Goal: Register for event/course

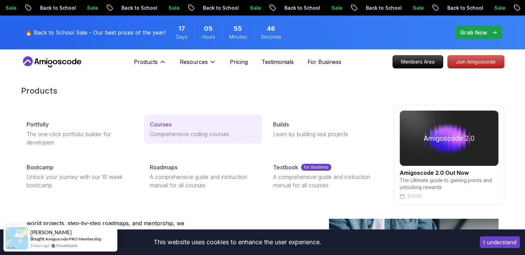
click at [162, 125] on p "Courses" at bounding box center [161, 124] width 22 height 8
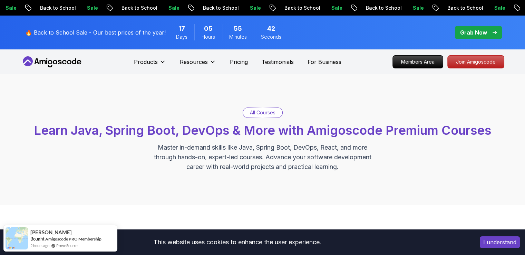
click at [259, 114] on p "All Courses" at bounding box center [263, 112] width 26 height 7
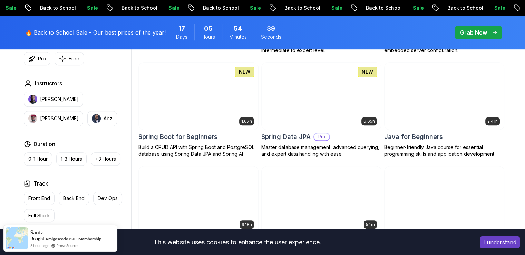
scroll to position [313, 0]
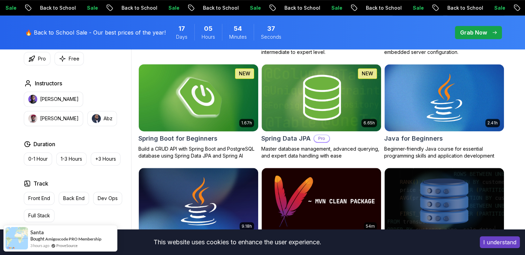
click at [204, 98] on img at bounding box center [198, 98] width 125 height 70
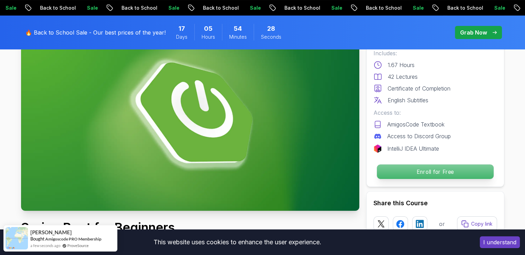
click at [409, 168] on p "Enroll for Free" at bounding box center [435, 171] width 117 height 15
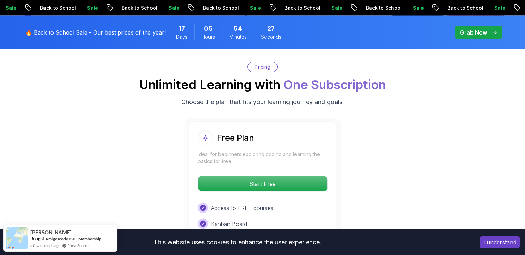
scroll to position [1404, 0]
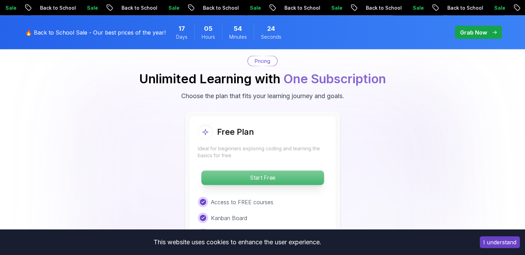
click at [280, 171] on p "Start Free" at bounding box center [262, 178] width 123 height 15
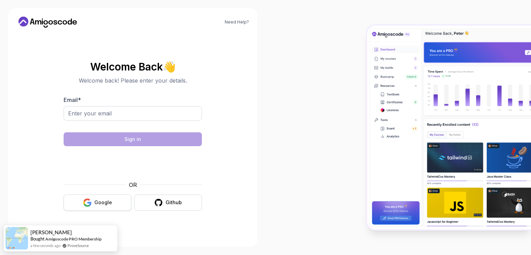
click at [94, 202] on button "Google" at bounding box center [98, 202] width 68 height 16
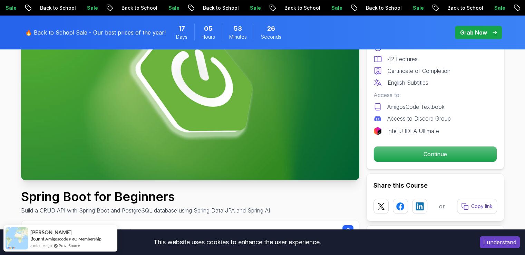
scroll to position [104, 0]
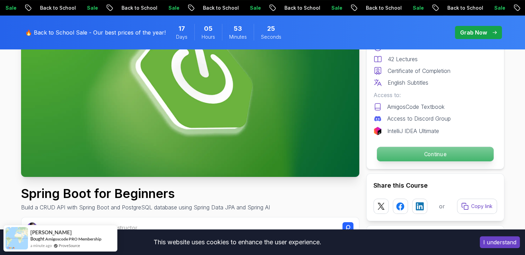
click at [386, 152] on p "Continue" at bounding box center [435, 154] width 117 height 15
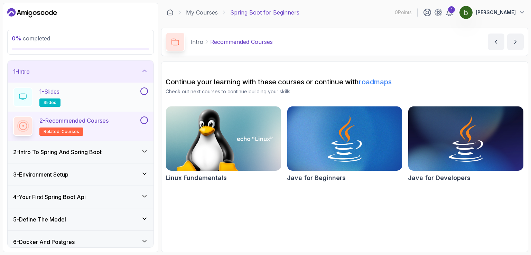
click at [121, 92] on div "1 - Slides slides" at bounding box center [76, 96] width 126 height 19
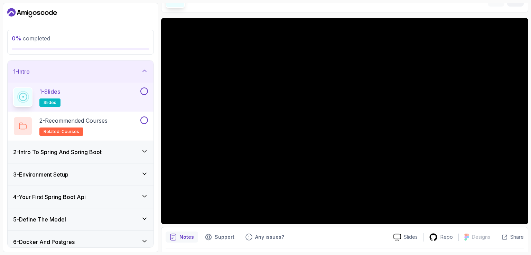
scroll to position [21, 0]
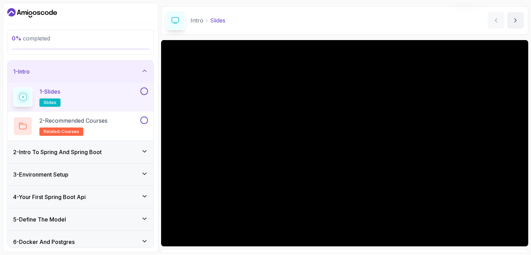
click at [525, 86] on section "0 % completed 1 - Intro 1 - Slides slides 2 - Recommended Courses related-cours…" at bounding box center [265, 127] width 531 height 255
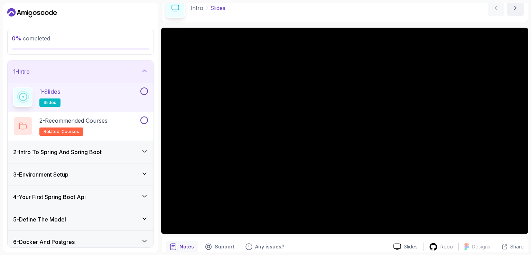
scroll to position [64, 0]
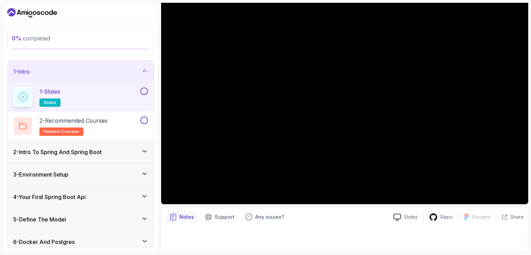
click at [145, 92] on button at bounding box center [144, 91] width 8 height 8
click at [136, 119] on div "2 - Recommended Courses related-courses" at bounding box center [76, 125] width 126 height 19
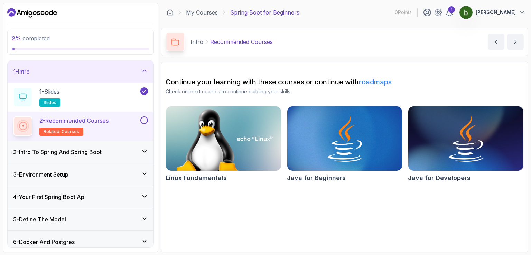
click at [372, 81] on link "roadmaps" at bounding box center [375, 82] width 33 height 8
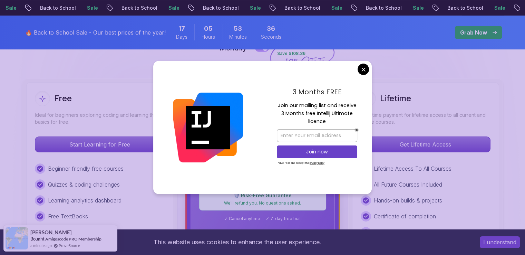
scroll to position [172, 0]
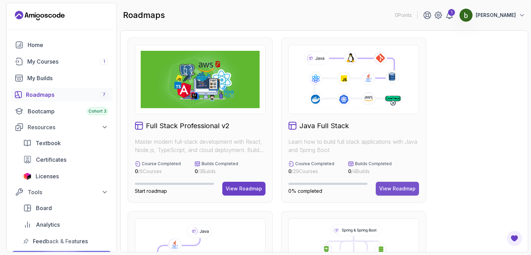
click at [405, 187] on div "View Roadmap" at bounding box center [397, 188] width 36 height 7
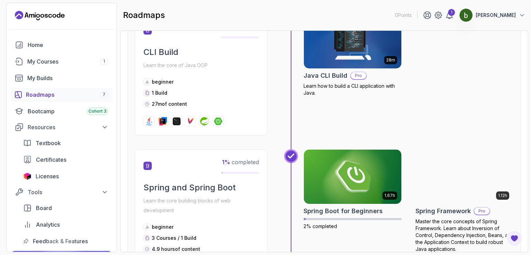
scroll to position [1188, 0]
